Goal: Task Accomplishment & Management: Manage account settings

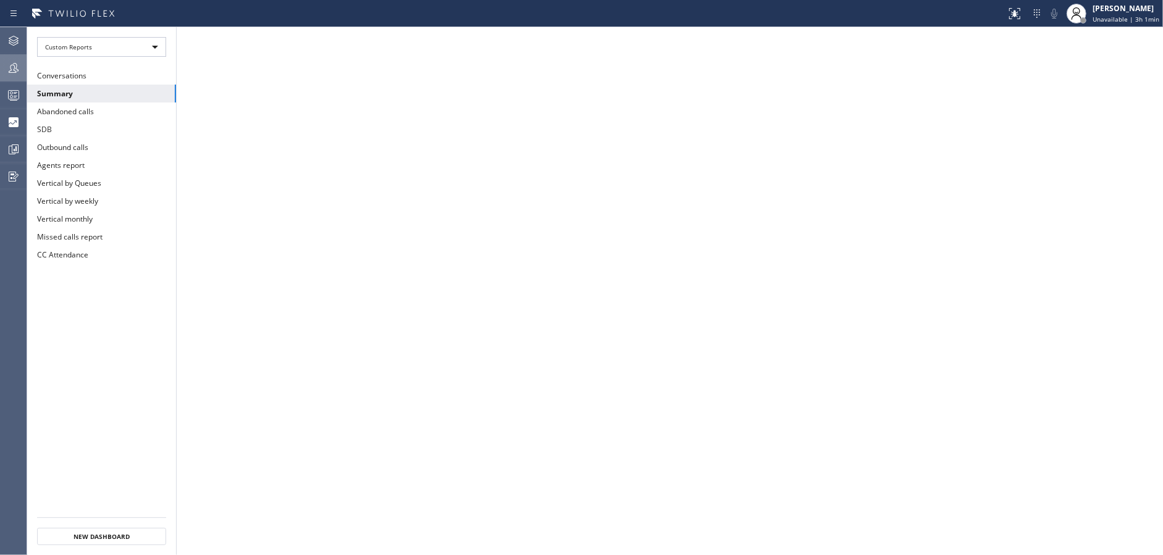
click at [7, 76] on div at bounding box center [13, 68] width 27 height 25
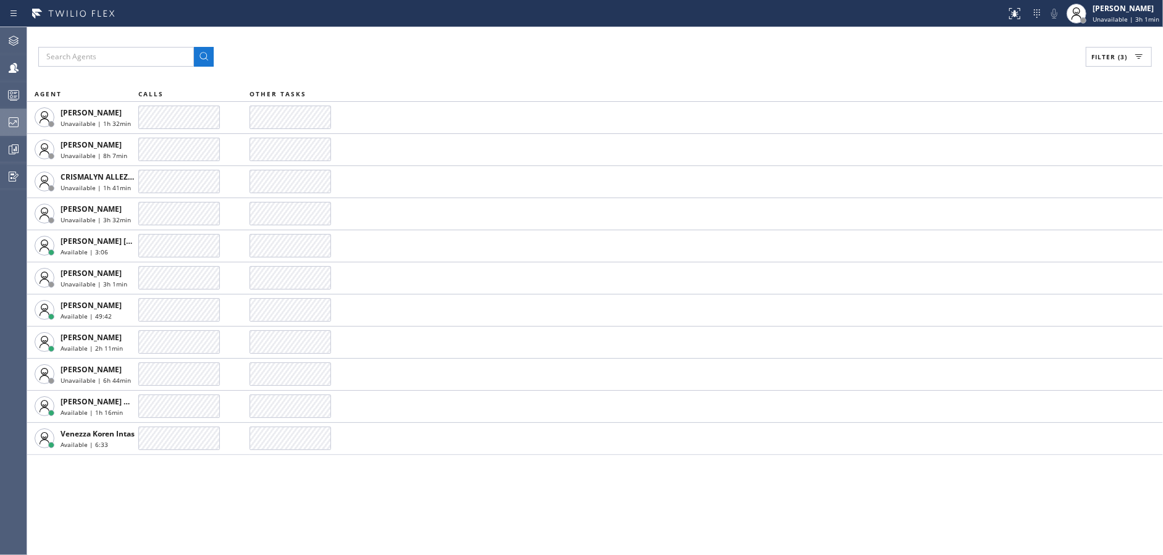
click at [2, 130] on div at bounding box center [13, 122] width 27 height 25
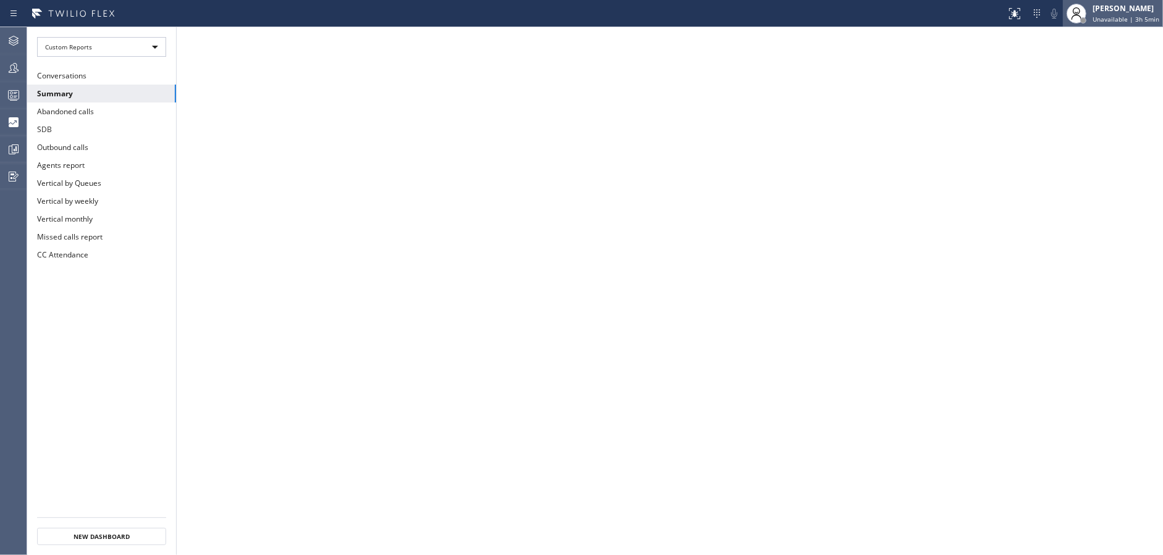
click at [1118, 9] on div "[PERSON_NAME]" at bounding box center [1125, 8] width 67 height 10
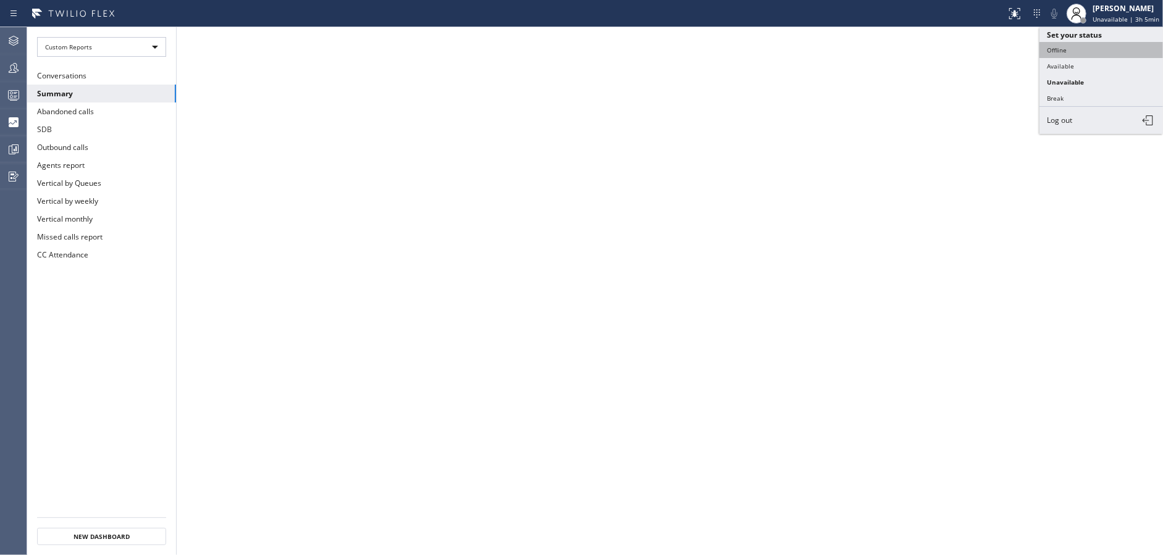
click at [1098, 46] on button "Offline" at bounding box center [1100, 50] width 123 height 16
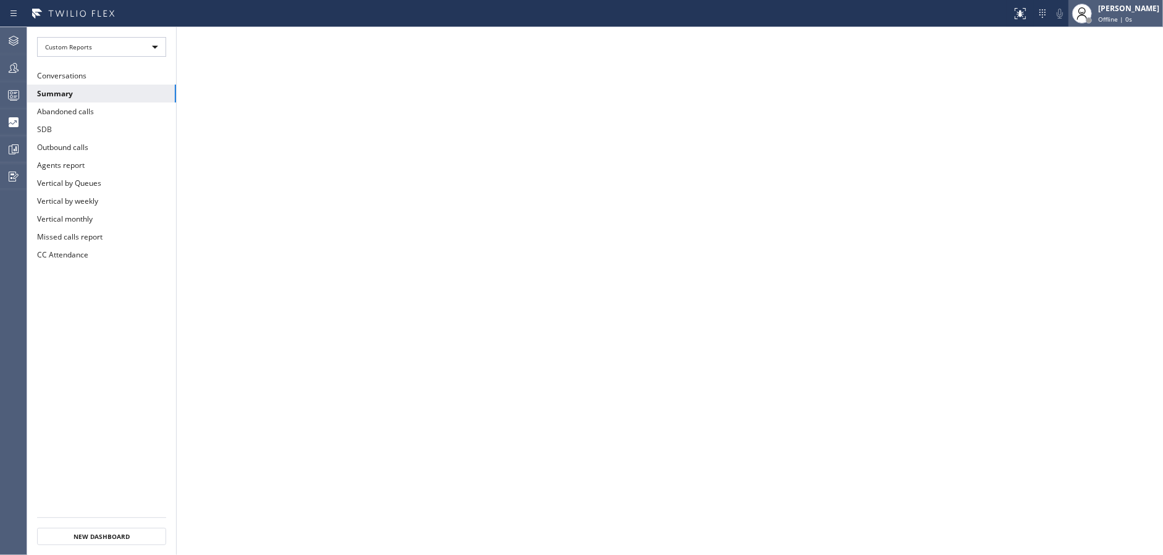
click at [1129, 18] on span "Offline | 0s" at bounding box center [1115, 19] width 34 height 9
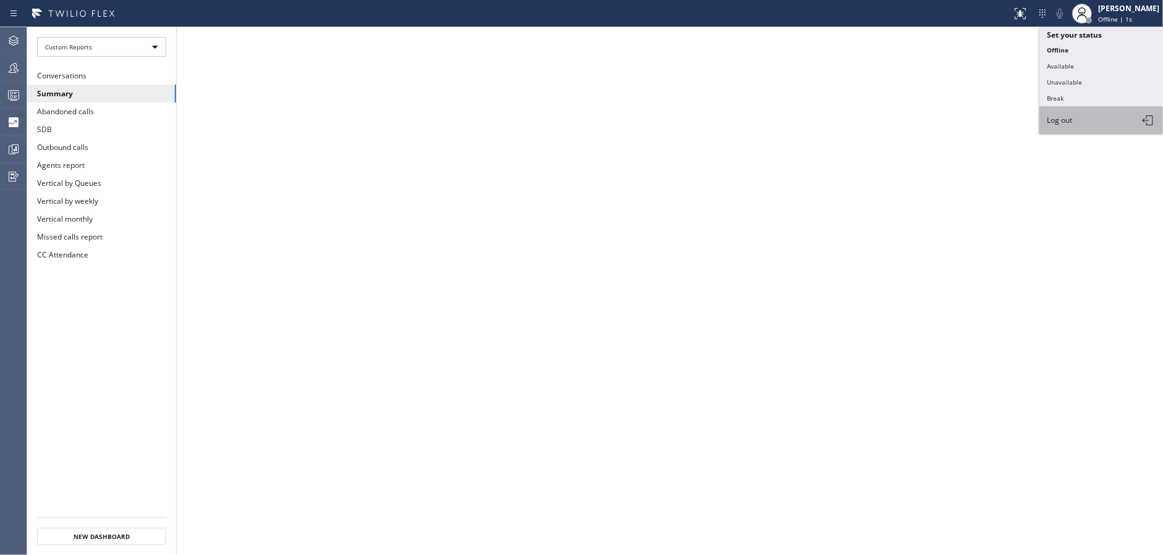
click at [1081, 116] on button "Log out" at bounding box center [1100, 120] width 123 height 27
